Goal: Task Accomplishment & Management: Manage account settings

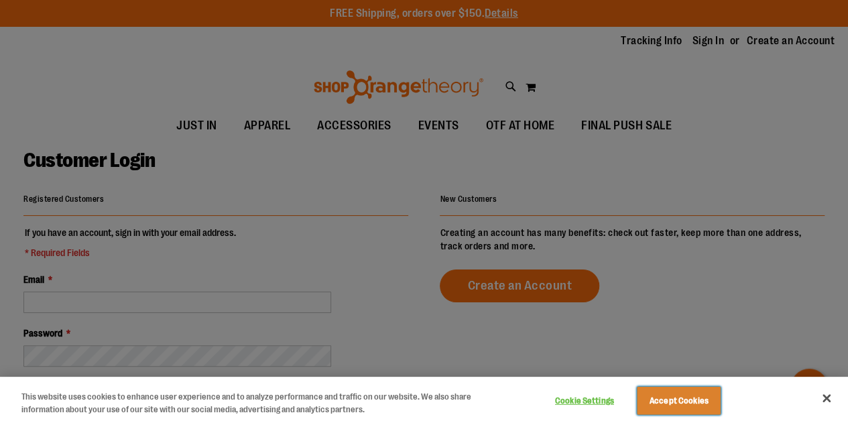
click at [694, 402] on button "Accept Cookies" at bounding box center [679, 401] width 84 height 28
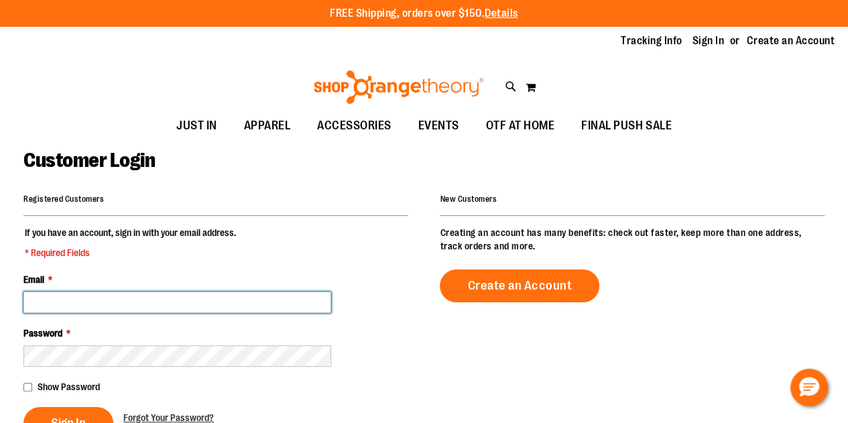
click at [90, 301] on input "Email *" at bounding box center [177, 302] width 308 height 21
type input "**********"
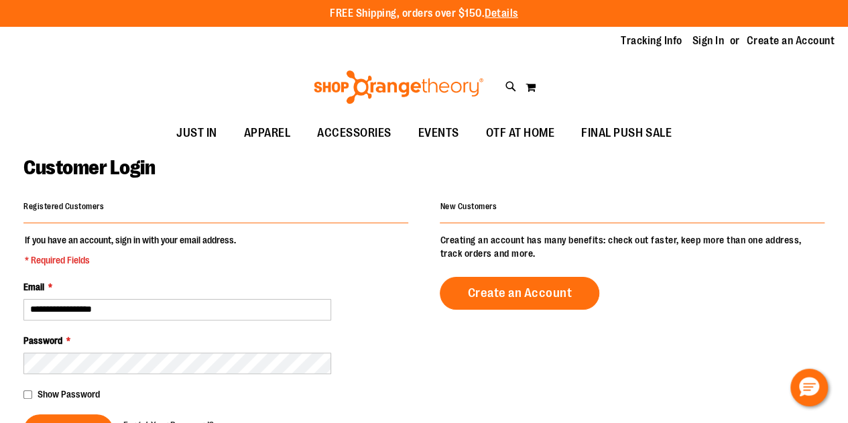
click at [38, 396] on span "Show Password" at bounding box center [69, 394] width 62 height 11
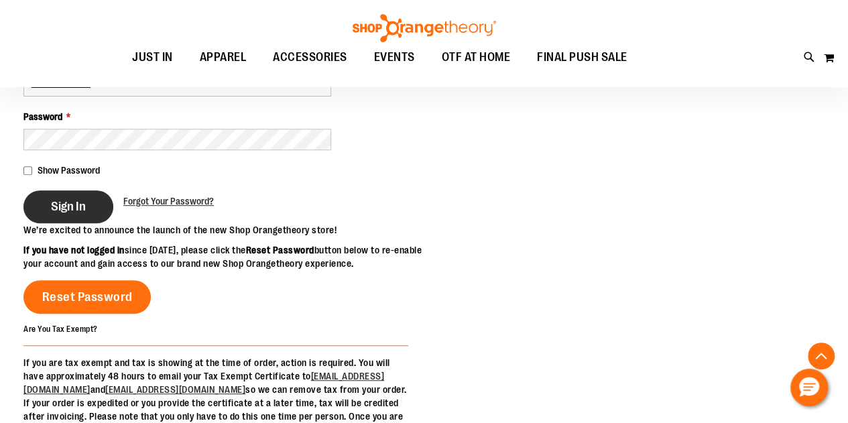
click at [72, 214] on button "Sign In" at bounding box center [68, 206] width 90 height 33
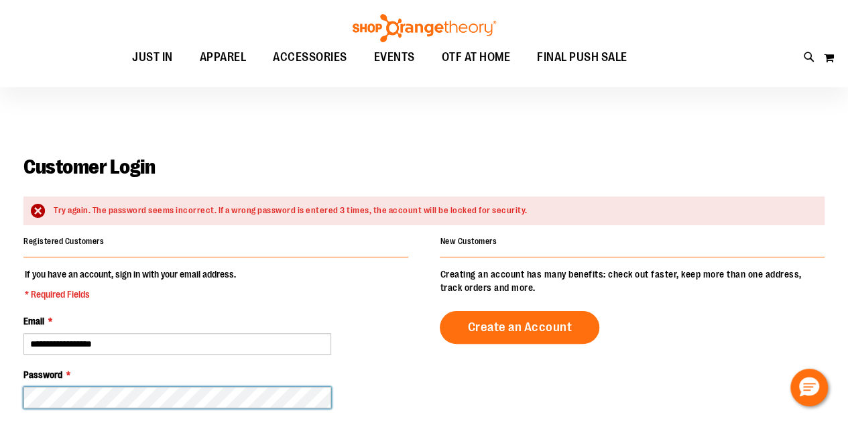
scroll to position [223, 0]
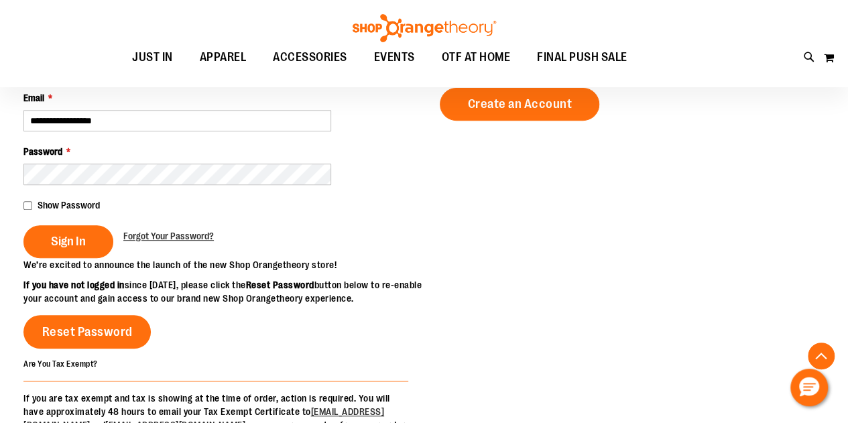
click at [32, 202] on div "Show Password" at bounding box center [215, 204] width 385 height 13
click at [68, 243] on span "Sign In" at bounding box center [68, 241] width 35 height 15
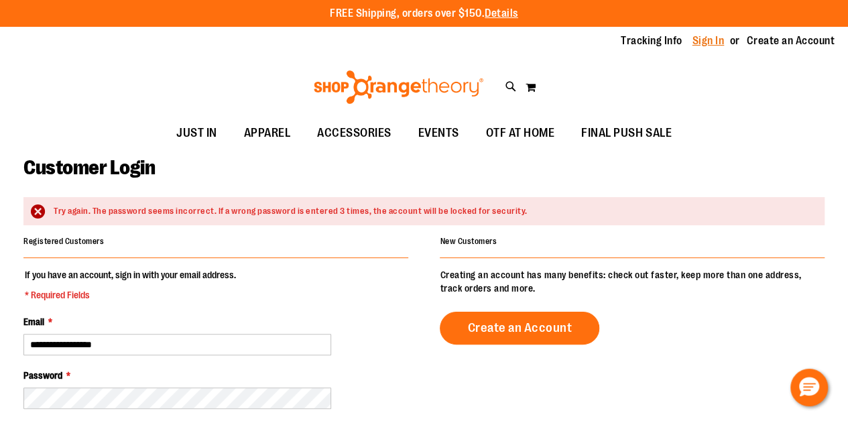
click at [720, 37] on link "Sign In" at bounding box center [708, 41] width 32 height 15
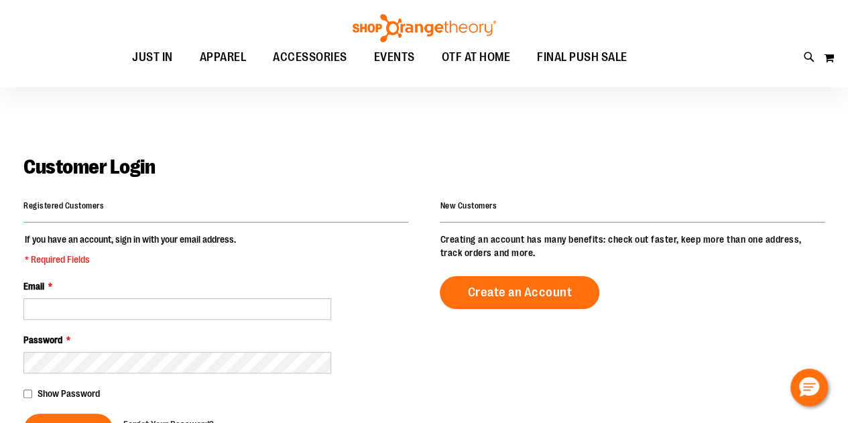
scroll to position [446, 0]
